Goal: Task Accomplishment & Management: Complete application form

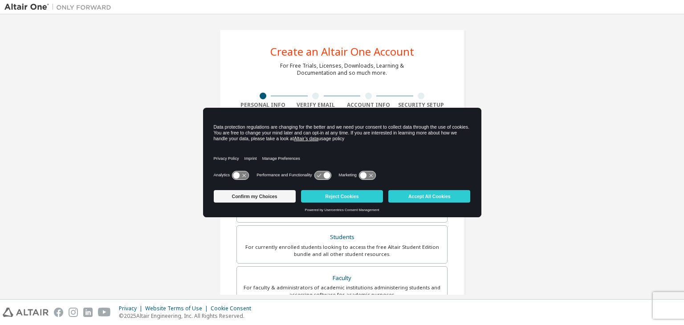
click at [199, 50] on div "Create an Altair One Account For Free Trials, Licenses, Downloads, Learning & D…" at bounding box center [341, 254] width 675 height 471
click at [429, 196] on button "Accept All Cookies" at bounding box center [429, 196] width 82 height 12
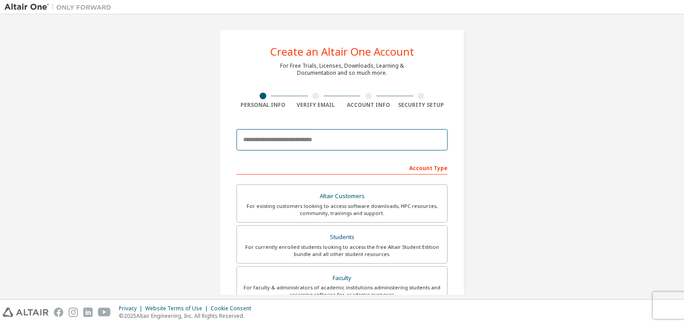
click at [332, 139] on input "email" at bounding box center [341, 139] width 211 height 21
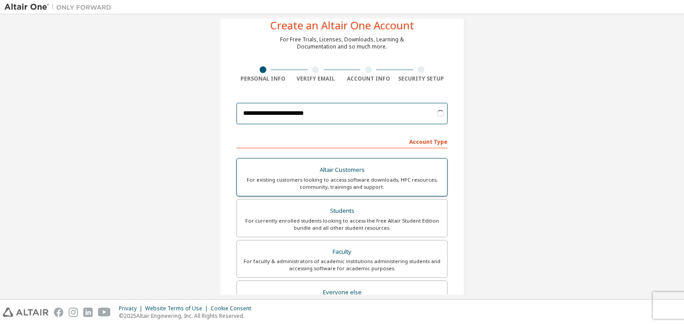
scroll to position [29, 0]
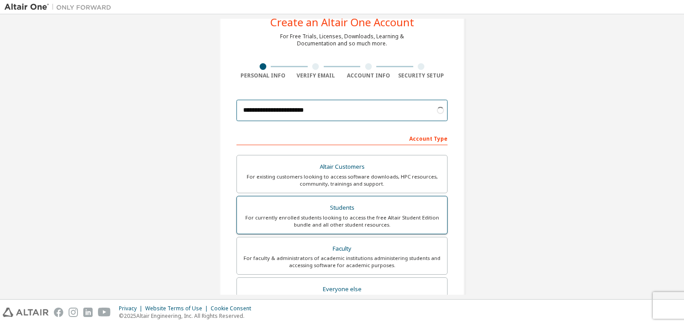
type input "**********"
click at [310, 220] on div "For currently enrolled students looking to access the free Altair Student Editi…" at bounding box center [341, 221] width 199 height 14
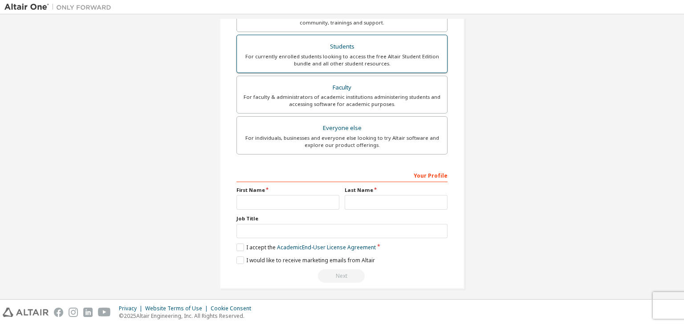
scroll to position [194, 0]
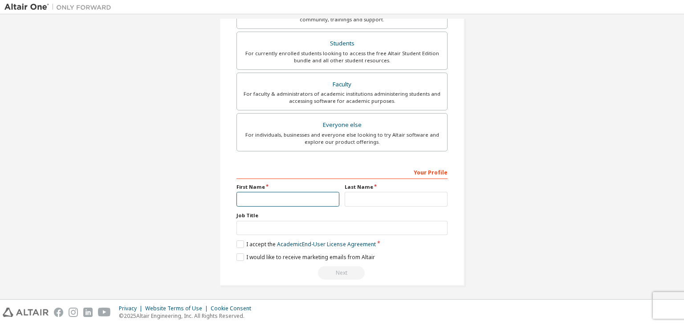
click at [289, 198] on input "text" at bounding box center [287, 199] width 103 height 15
type input "***"
click at [374, 200] on input "text" at bounding box center [396, 199] width 103 height 15
type input "*******"
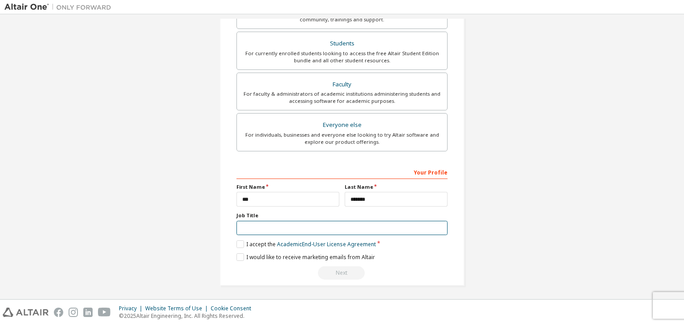
click at [346, 228] on input "text" at bounding box center [341, 228] width 211 height 15
click at [236, 240] on label "I accept the Academic End-User License Agreement" at bounding box center [305, 244] width 139 height 8
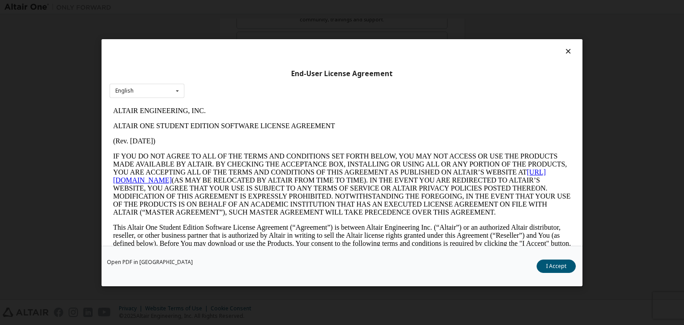
scroll to position [0, 0]
click at [559, 262] on button "I Accept" at bounding box center [555, 265] width 39 height 13
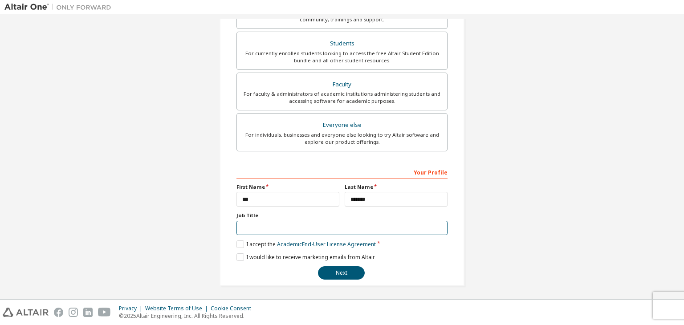
click at [317, 224] on input "text" at bounding box center [341, 228] width 211 height 15
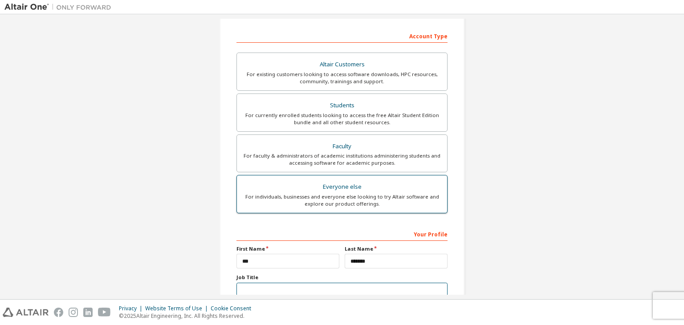
scroll to position [194, 0]
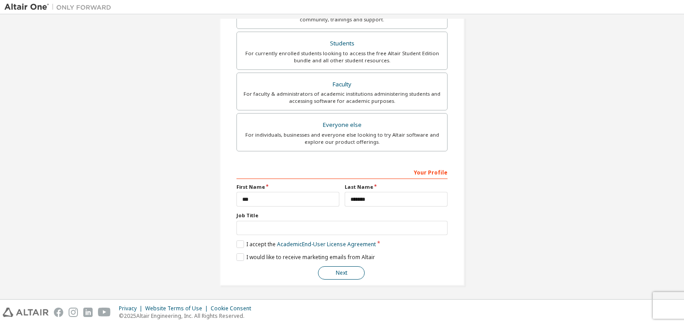
click at [338, 268] on button "Next" at bounding box center [341, 272] width 47 height 13
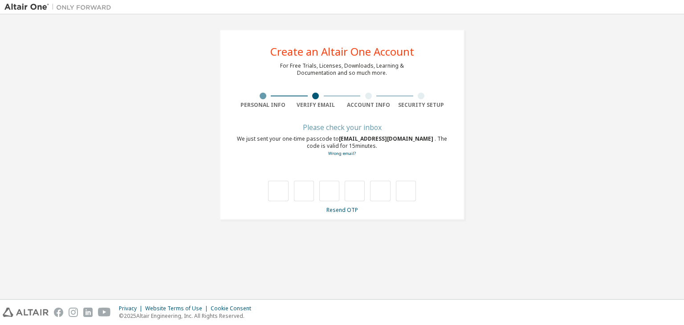
scroll to position [0, 0]
type input "*"
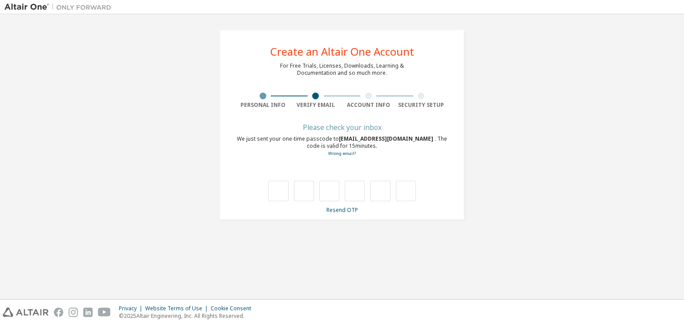
type input "*"
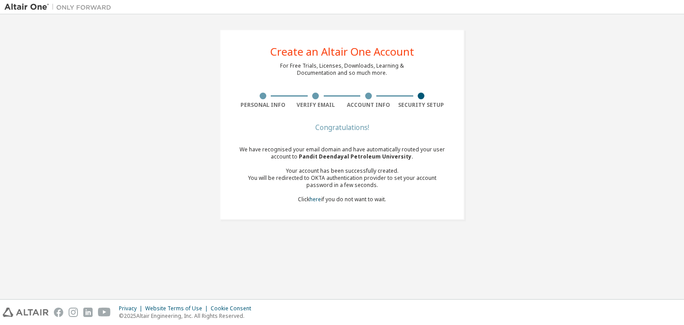
click at [366, 199] on div "We have recognised your email domain and have automatically routed your user ac…" at bounding box center [341, 174] width 211 height 57
click at [339, 130] on div "Congratulations!" at bounding box center [341, 127] width 211 height 5
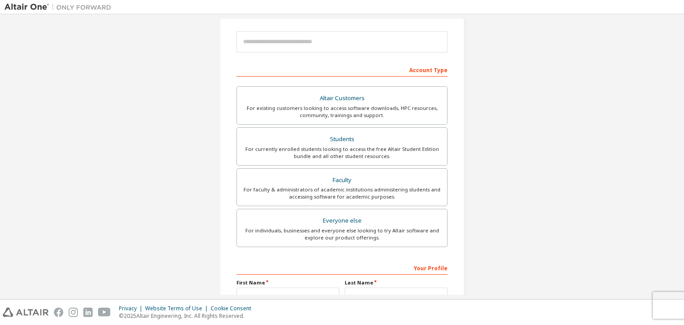
scroll to position [98, 0]
click at [427, 265] on div "Your Profile" at bounding box center [341, 267] width 211 height 14
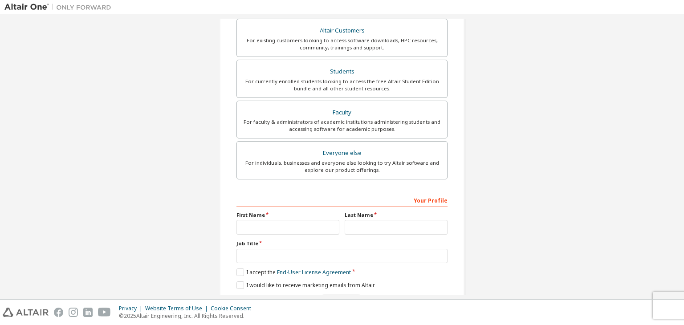
scroll to position [194, 0]
